Goal: Find specific page/section: Find specific page/section

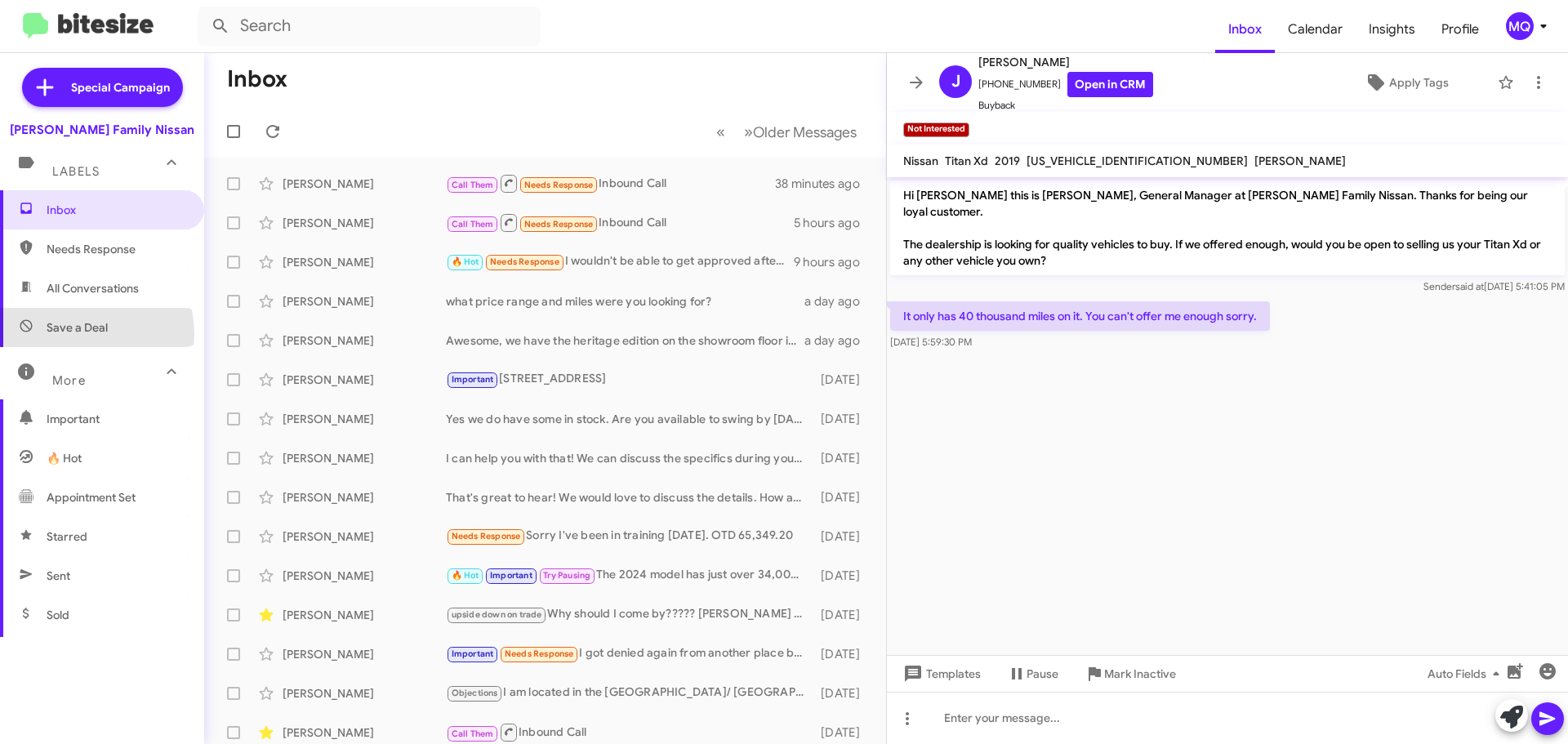
click at [73, 334] on span "Save a Deal" at bounding box center [77, 328] width 62 height 16
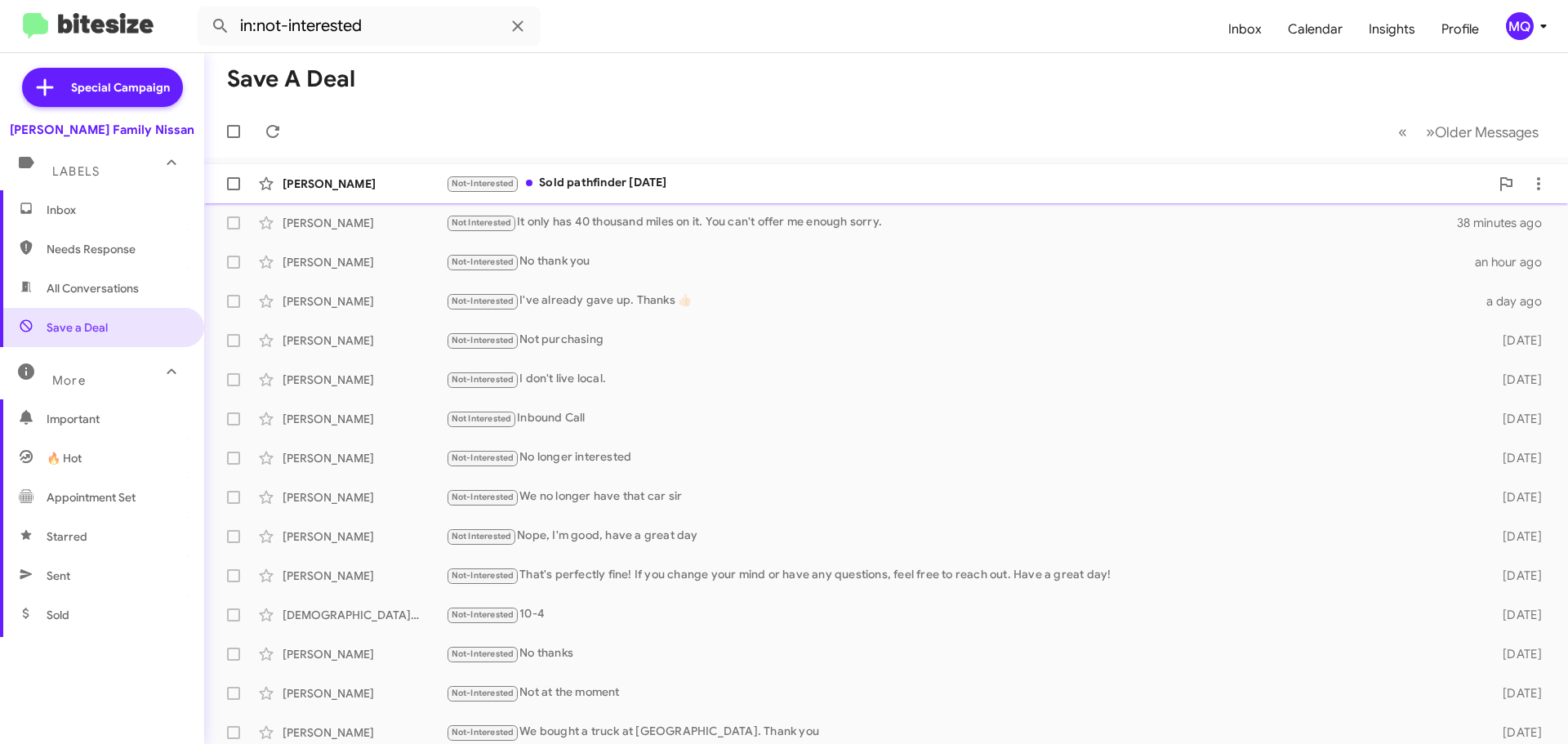
click at [671, 188] on div "Not-Interested Sold pathfinder [DATE]" at bounding box center [968, 183] width 1044 height 19
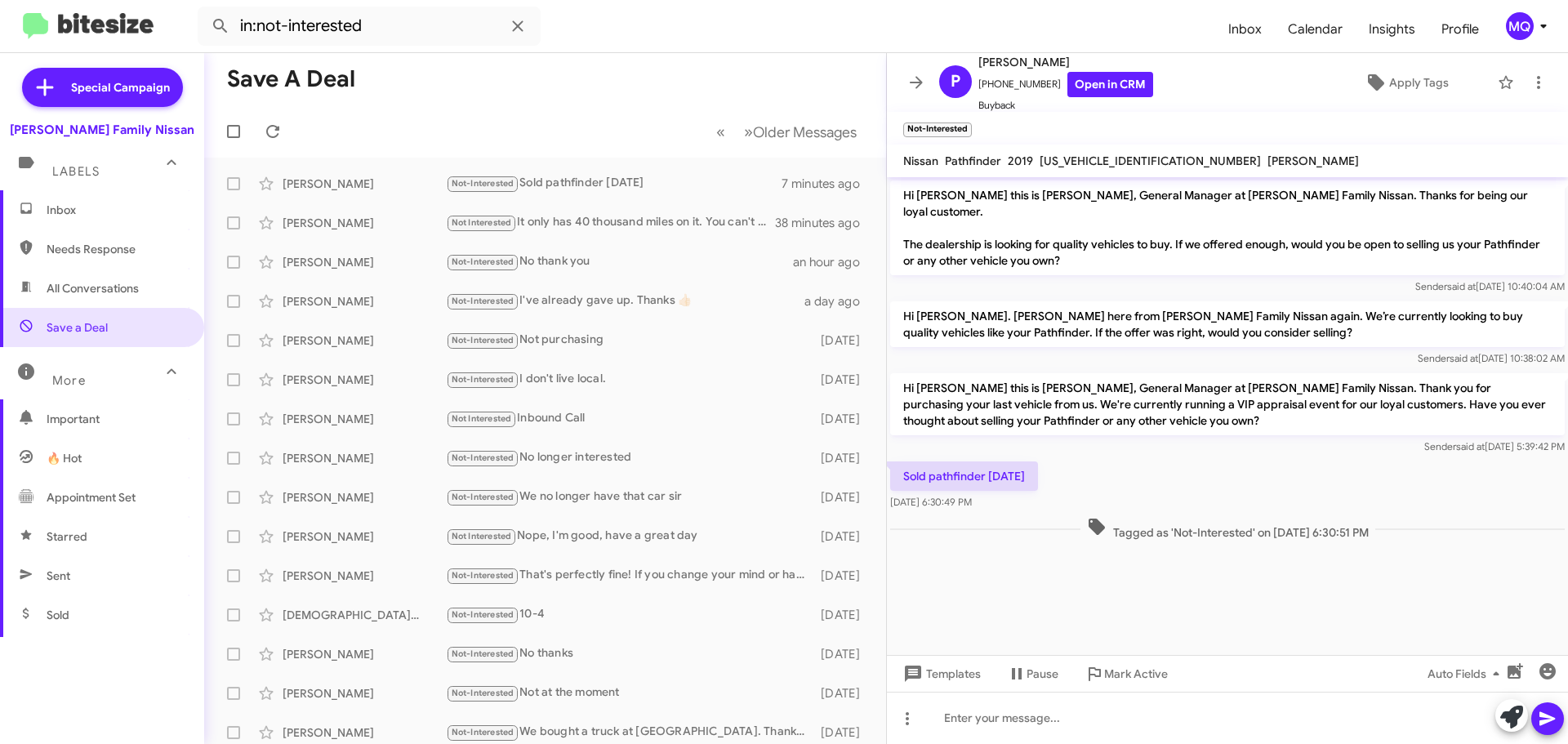
click at [107, 303] on span "All Conversations" at bounding box center [102, 288] width 204 height 39
type input "in:all-conversations"
